Goal: Information Seeking & Learning: Learn about a topic

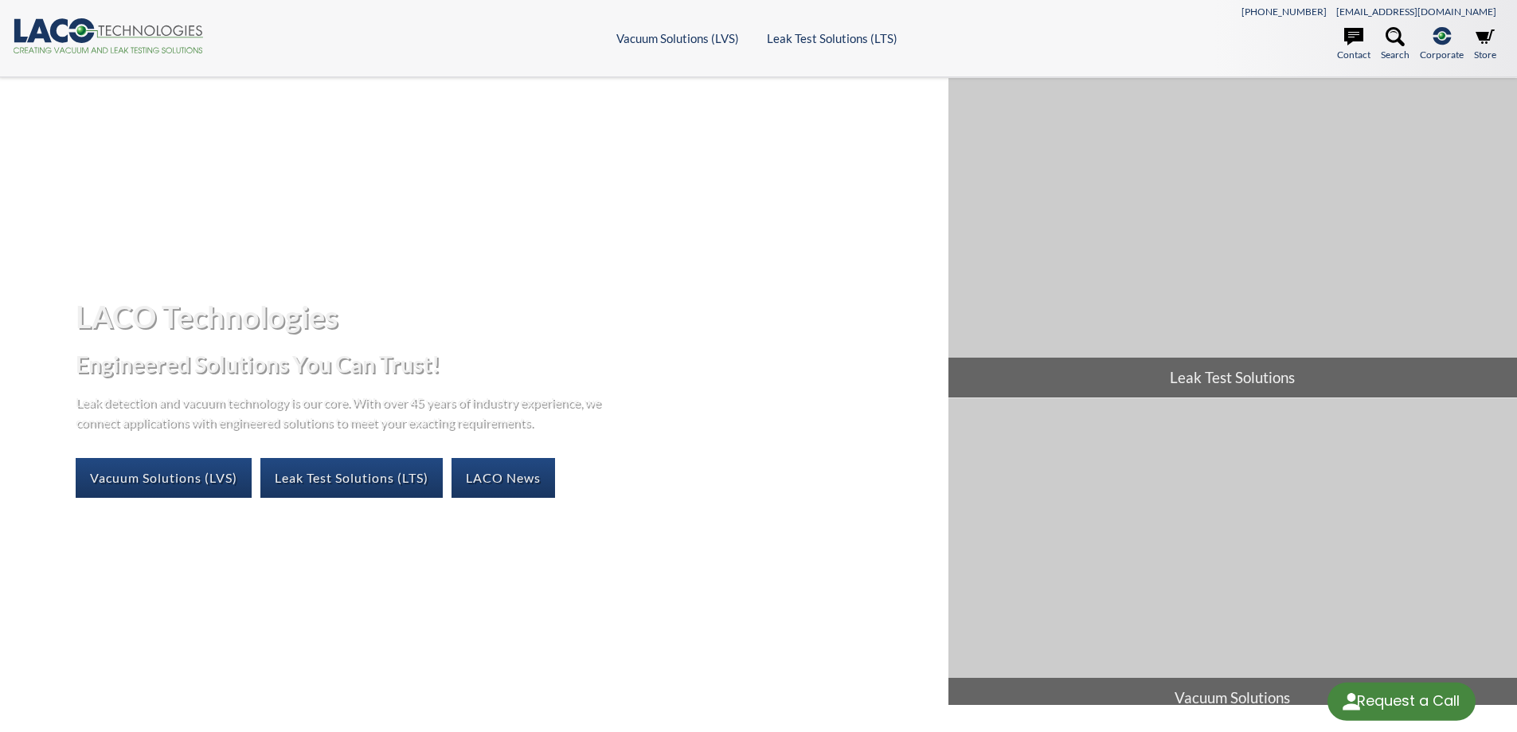
select select "Language Translate Widget"
click at [1391, 33] on icon at bounding box center [1395, 36] width 19 height 19
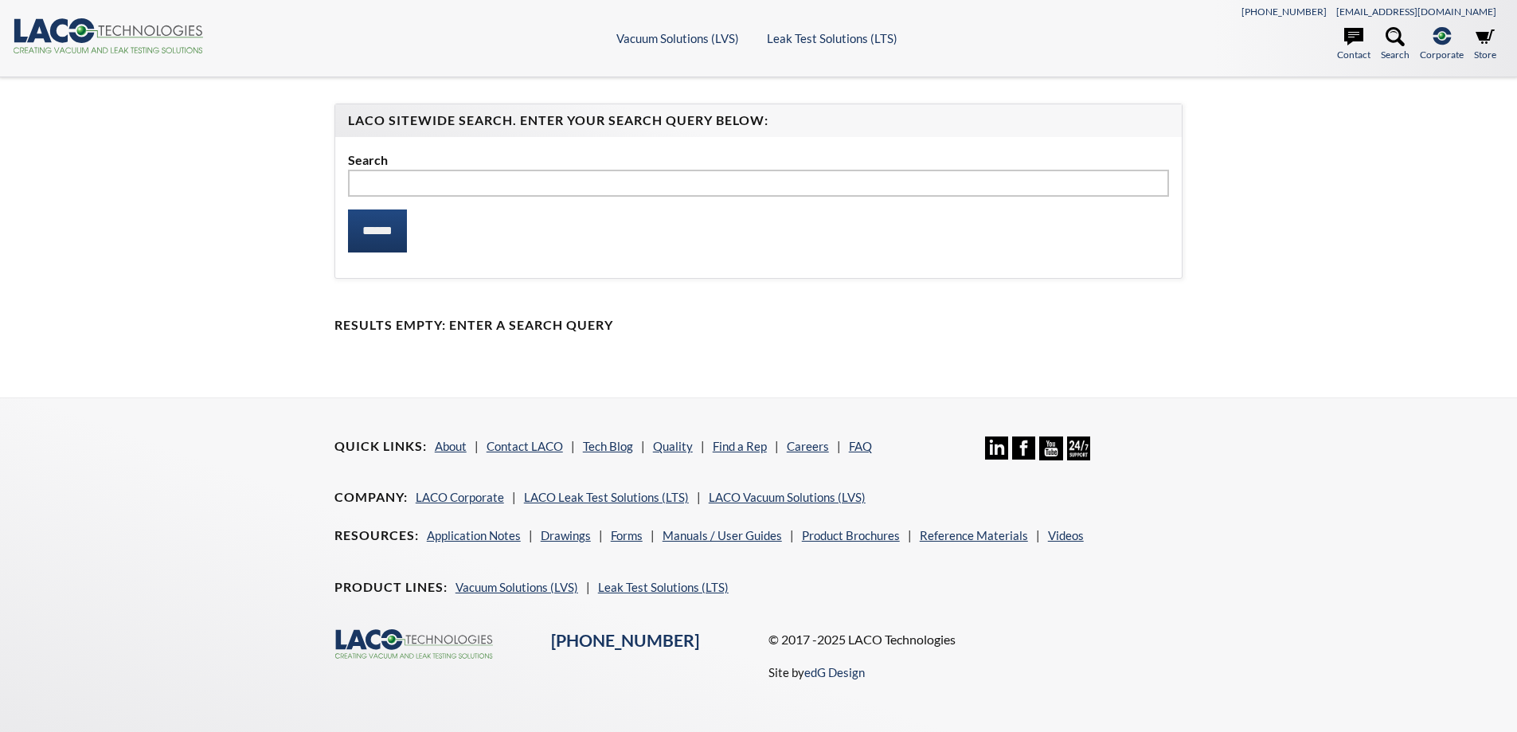
select select "Language Translate Widget"
click at [482, 176] on input "text" at bounding box center [759, 183] width 822 height 27
type input "*******"
click at [377, 229] on input "******" at bounding box center [377, 230] width 59 height 43
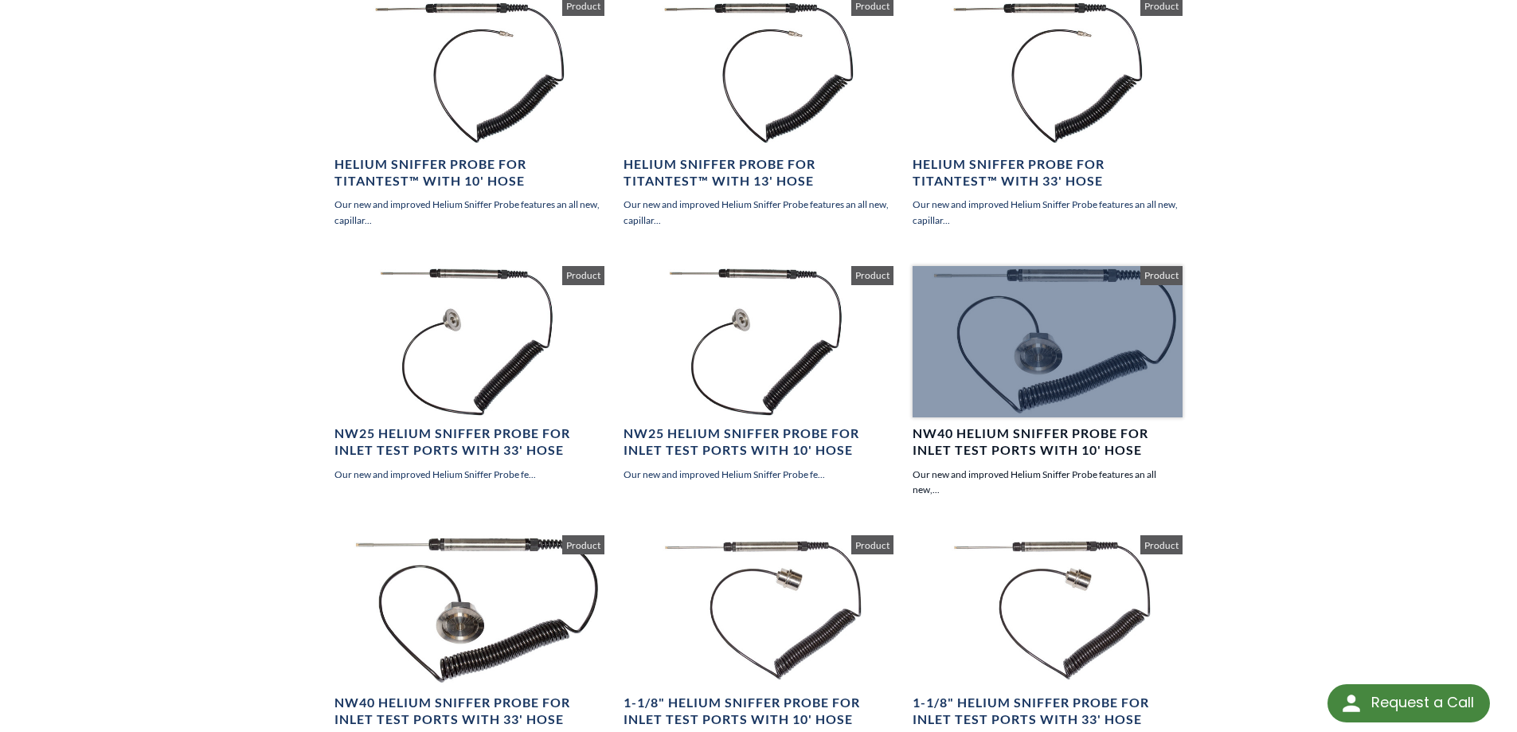
scroll to position [796, 0]
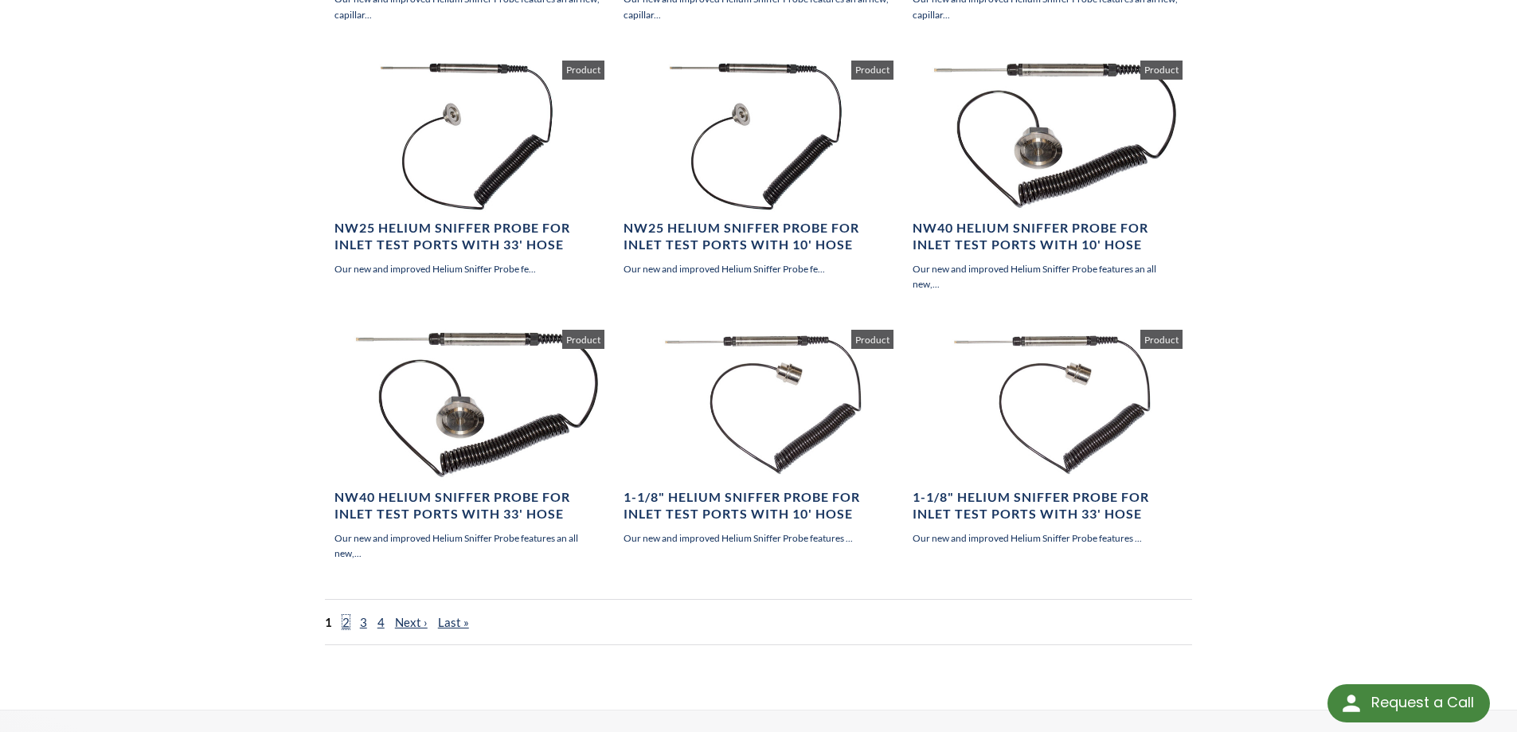
click at [346, 622] on link "2" at bounding box center [345, 622] width 7 height 14
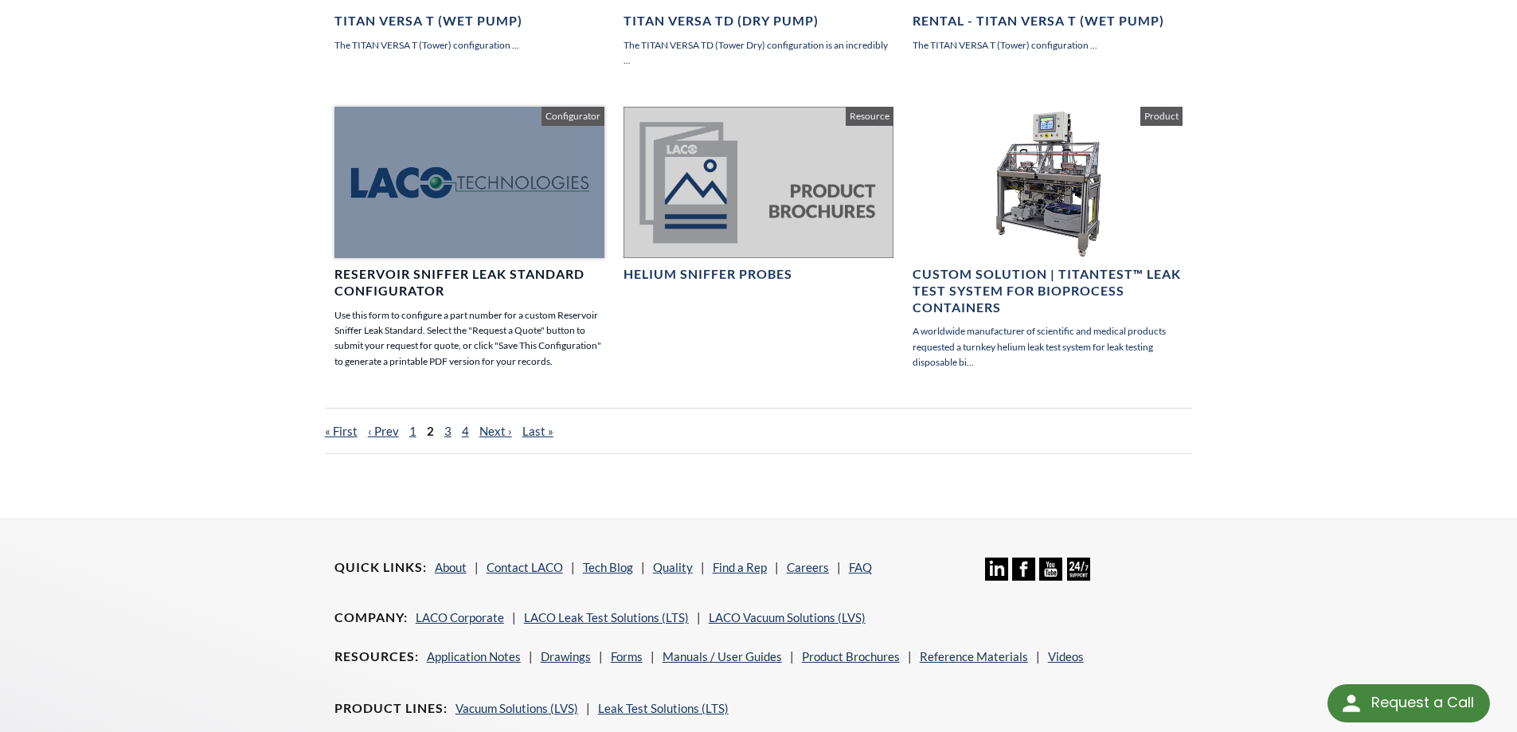
scroll to position [791, 0]
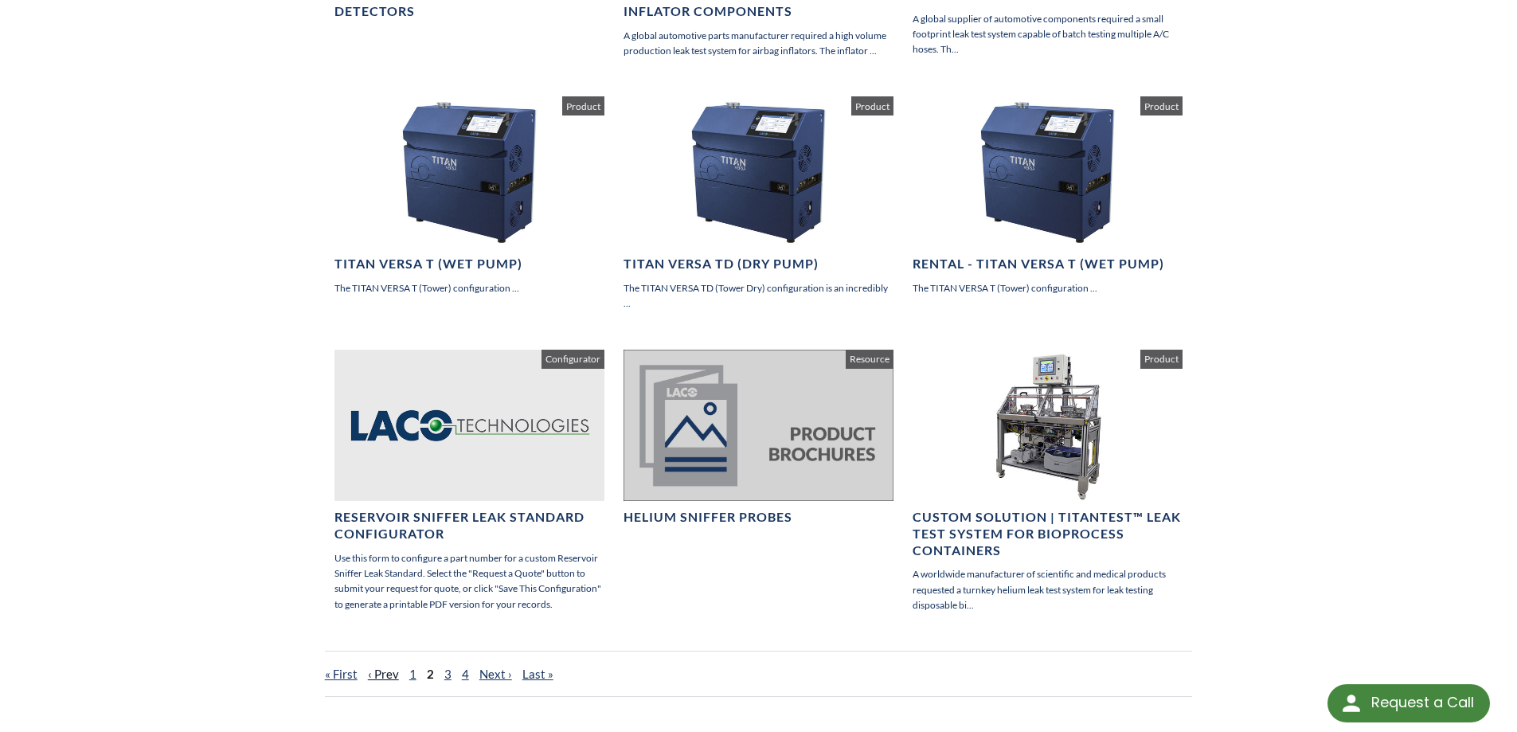
click at [389, 674] on link "‹ Prev" at bounding box center [383, 674] width 31 height 14
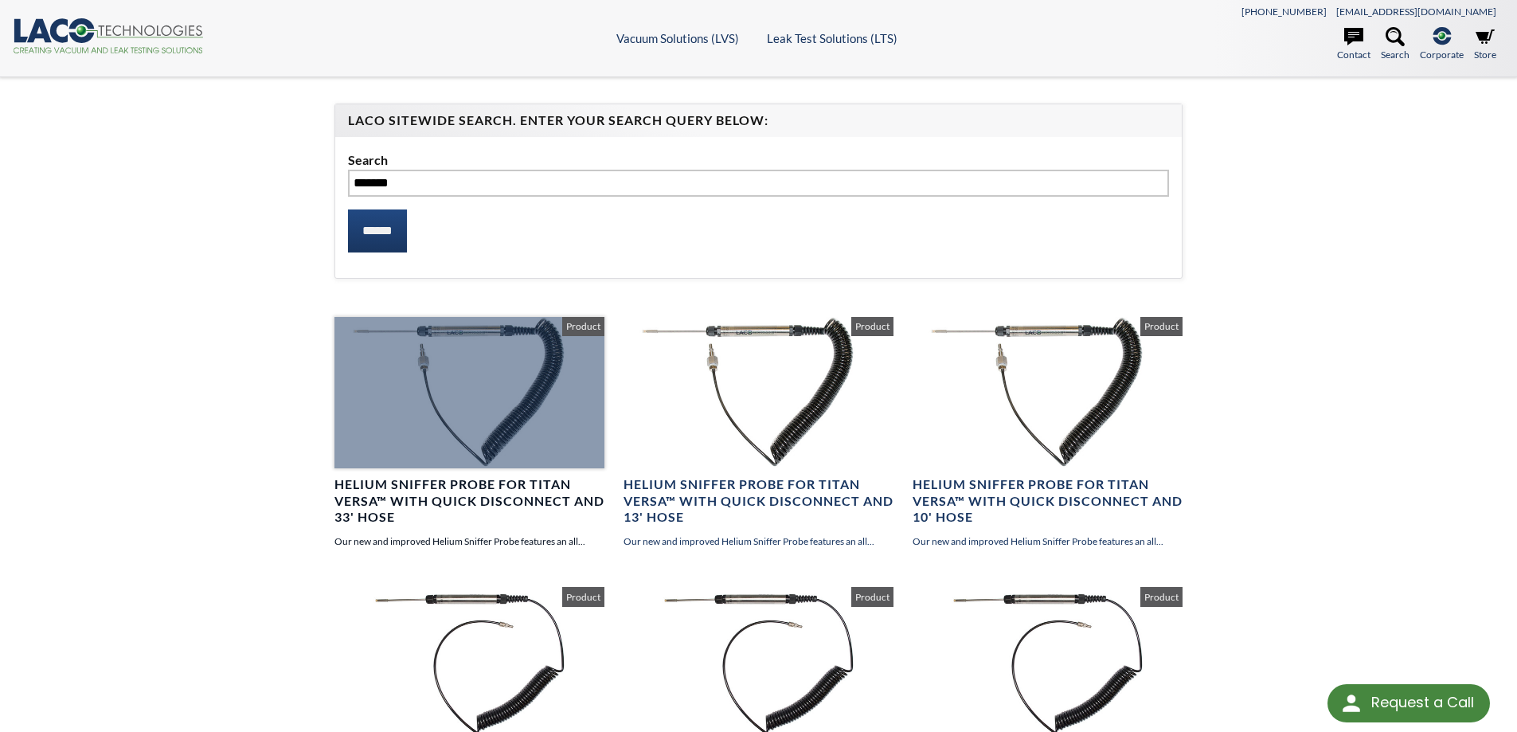
click at [513, 345] on div at bounding box center [470, 392] width 270 height 151
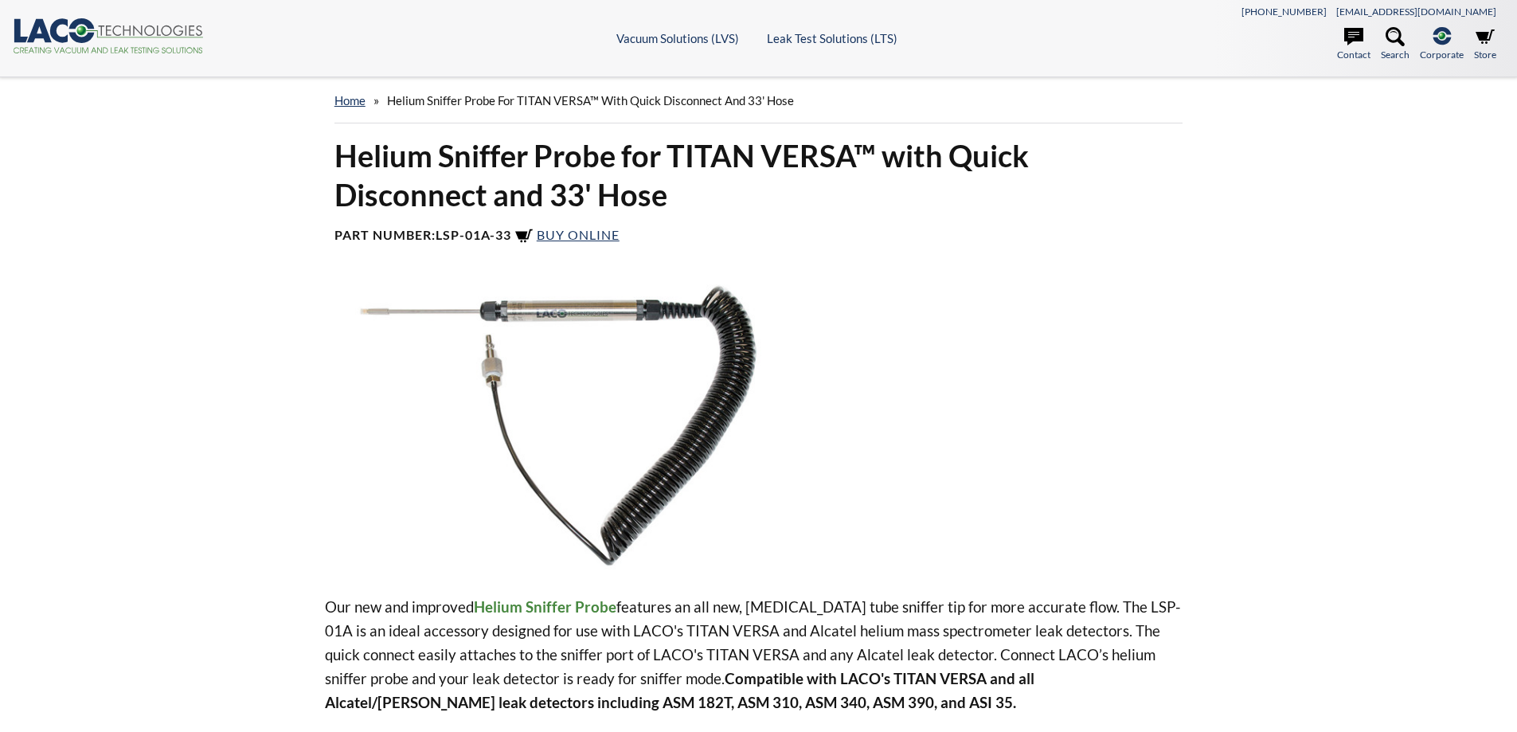
select select "Language Translate Widget"
click at [526, 319] on img at bounding box center [579, 426] width 508 height 285
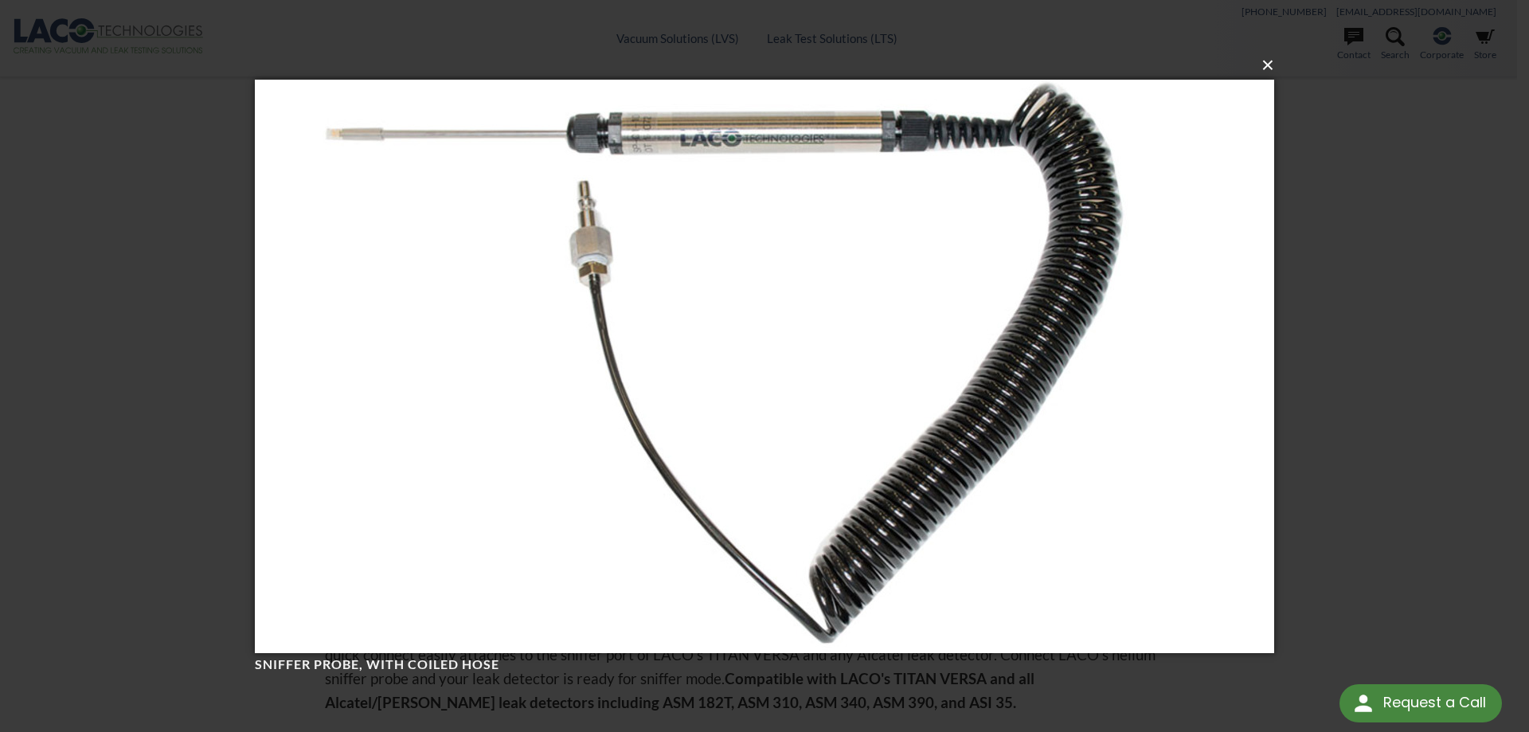
click at [1267, 67] on button "×" at bounding box center [769, 65] width 1019 height 35
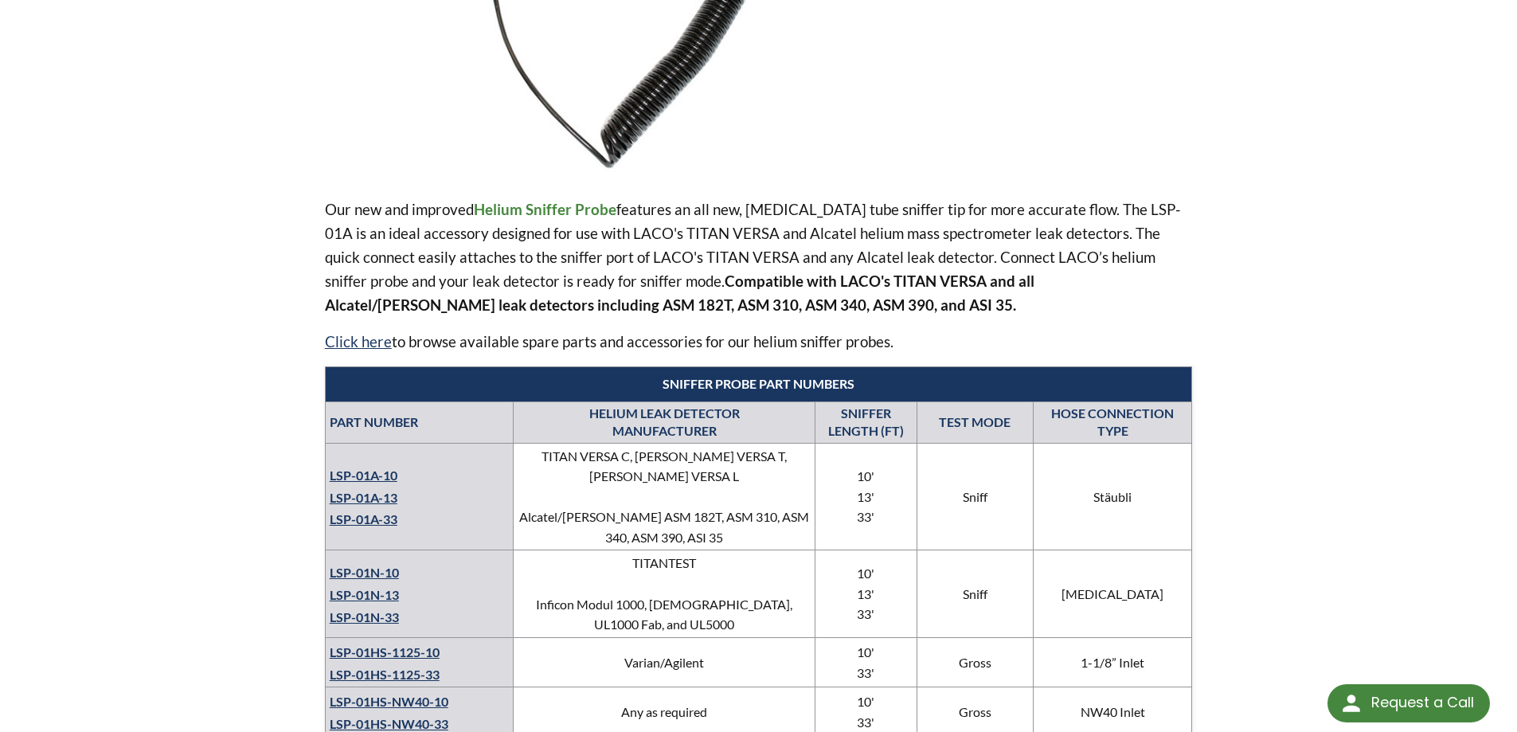
scroll to position [239, 0]
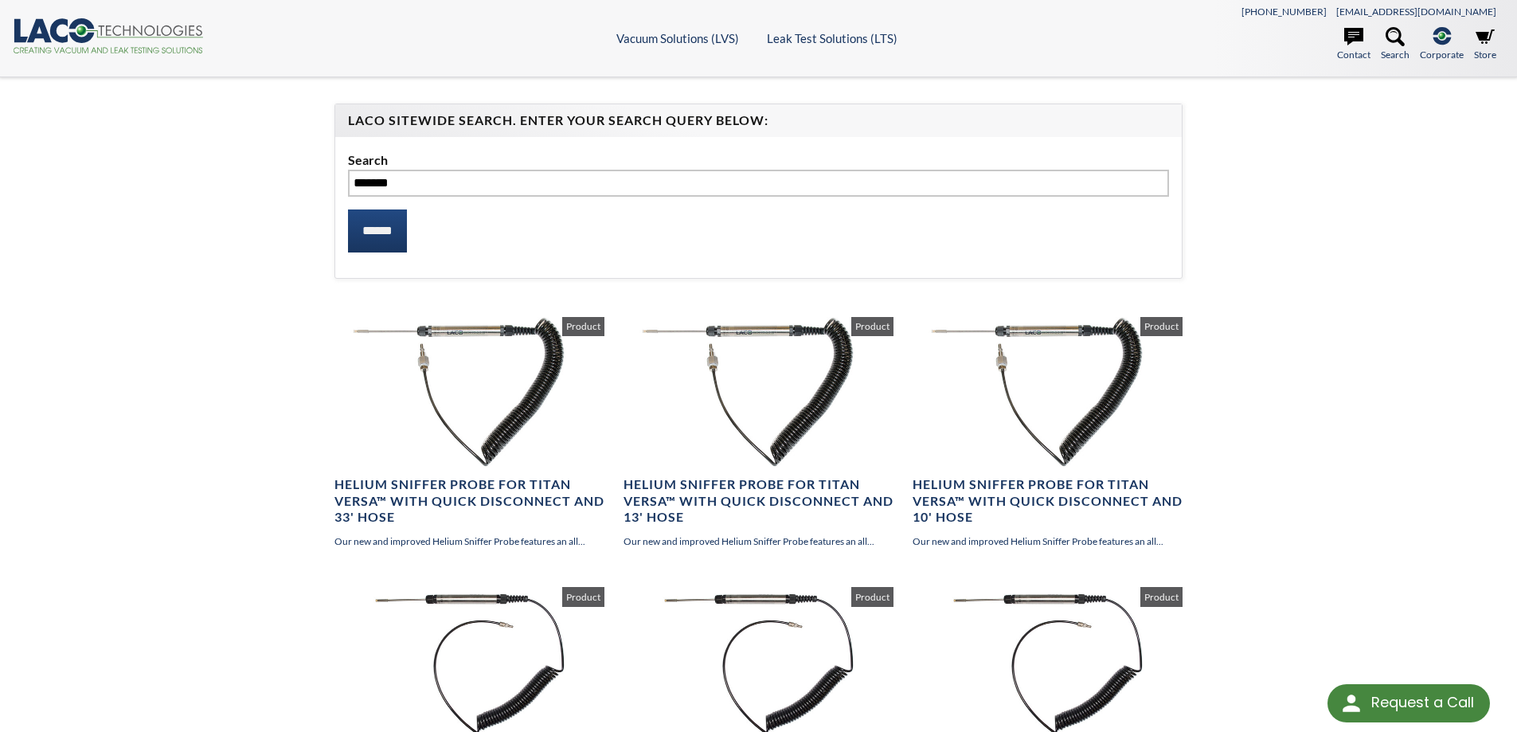
select select "Language Translate Widget"
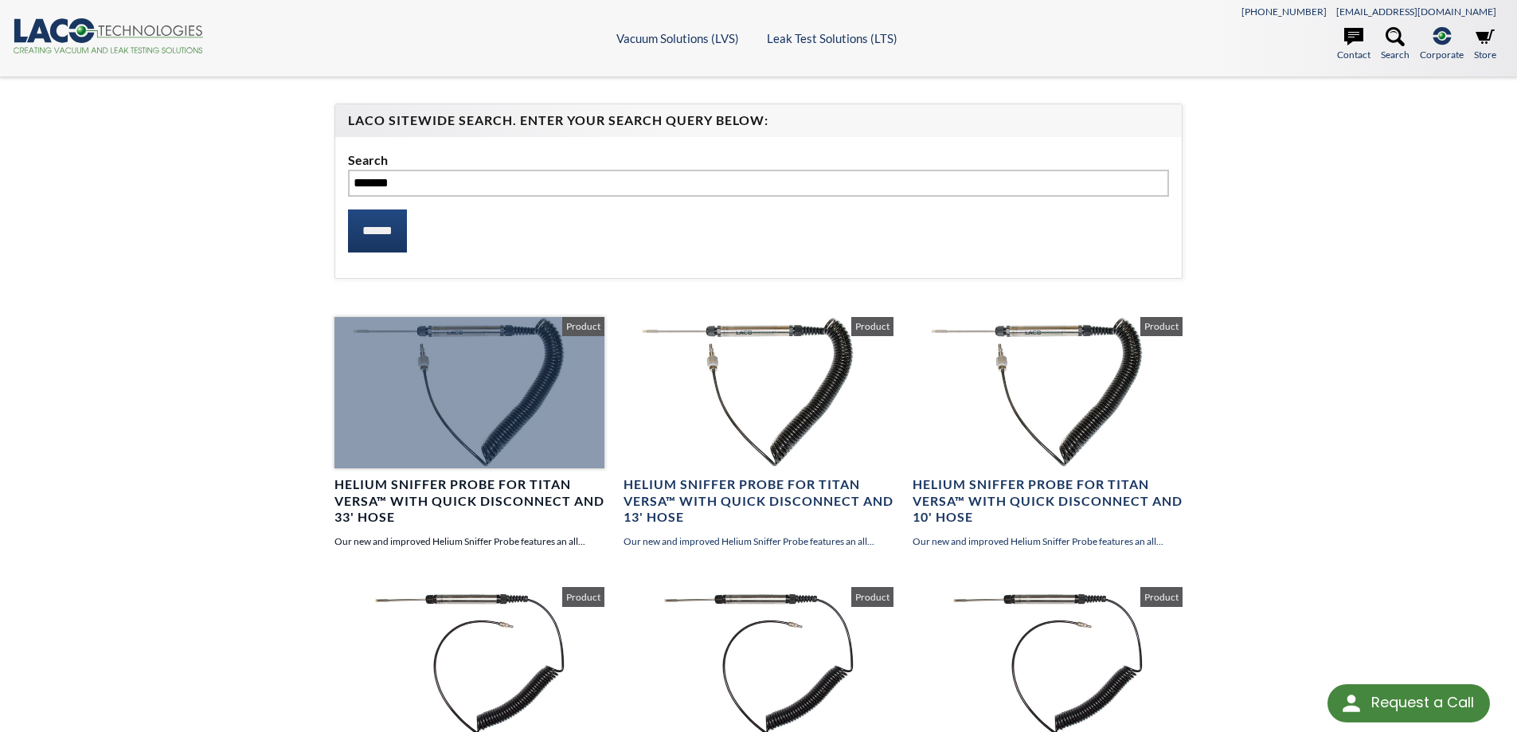
click at [546, 387] on div at bounding box center [470, 392] width 270 height 151
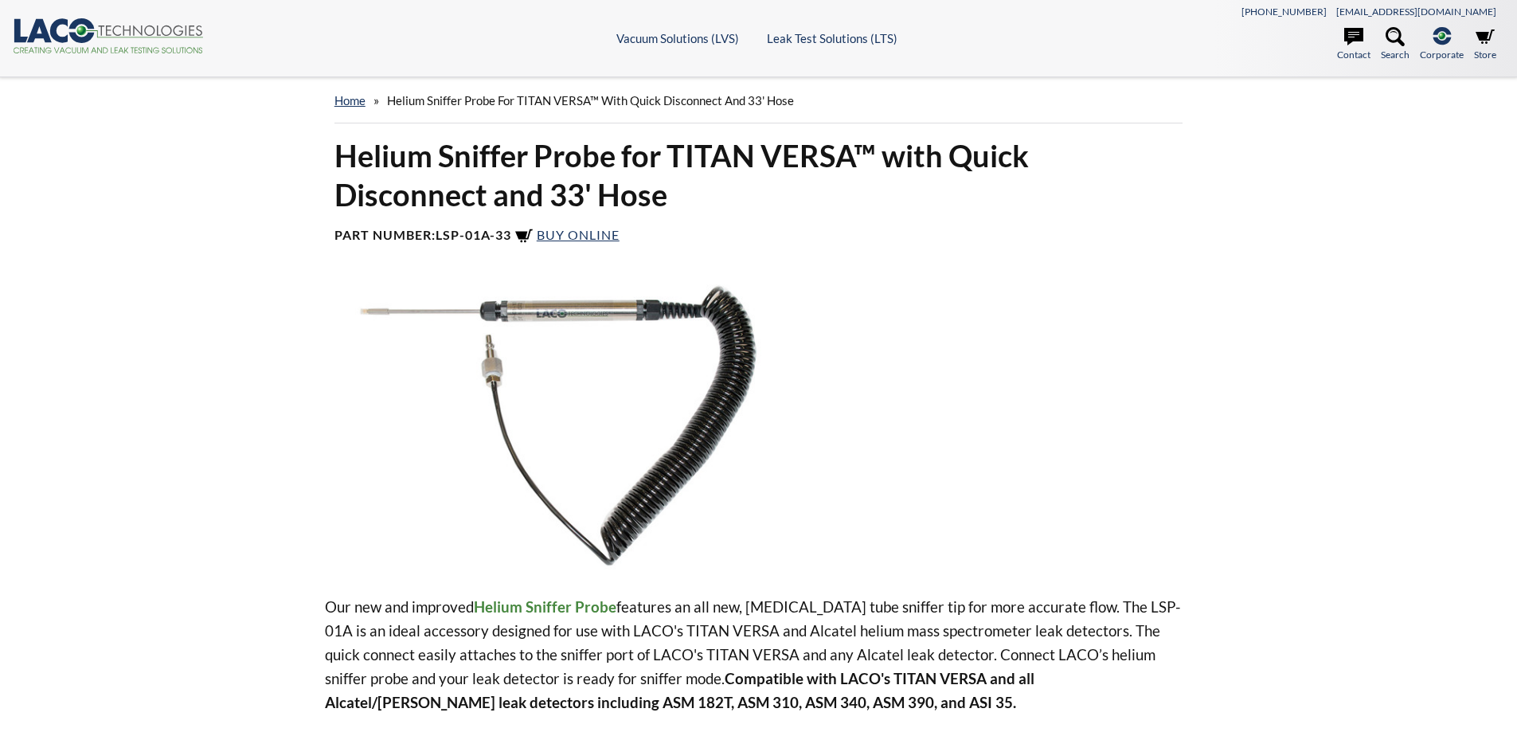
select select "Language Translate Widget"
click at [658, 395] on img at bounding box center [579, 426] width 508 height 285
